Goal: Task Accomplishment & Management: Manage account settings

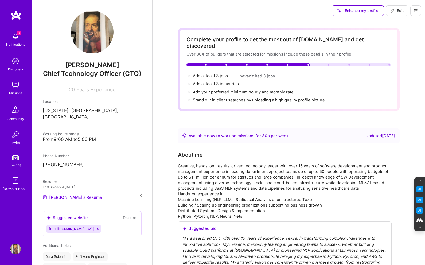
click at [17, 89] on img at bounding box center [15, 85] width 11 height 11
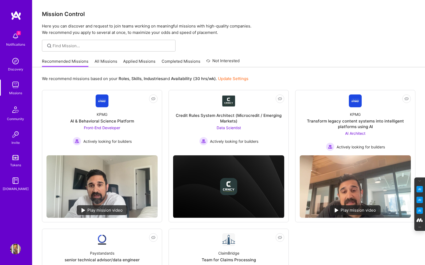
click at [15, 63] on img at bounding box center [15, 61] width 11 height 11
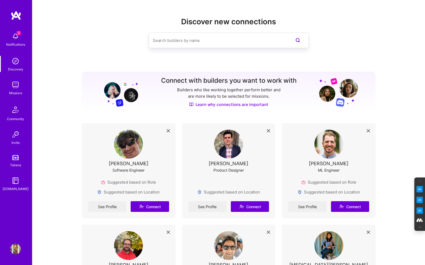
click at [15, 89] on img at bounding box center [15, 85] width 11 height 11
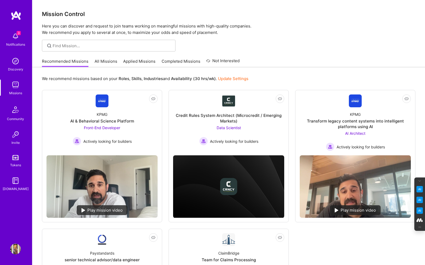
click at [14, 249] on img at bounding box center [15, 249] width 11 height 11
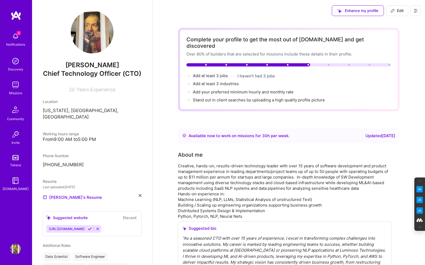
click at [12, 39] on img at bounding box center [15, 36] width 11 height 11
click at [13, 252] on img at bounding box center [15, 249] width 11 height 11
click at [418, 7] on button at bounding box center [415, 10] width 11 height 11
click at [398, 51] on button "Log Out" at bounding box center [401, 50] width 40 height 14
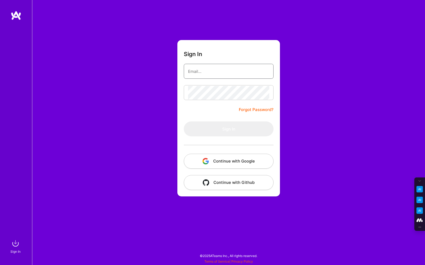
click at [219, 71] on input "email" at bounding box center [228, 72] width 81 height 14
type input "tanya@a.team"
click at [232, 162] on button "Continue with Google" at bounding box center [229, 161] width 90 height 15
